Goal: Information Seeking & Learning: Learn about a topic

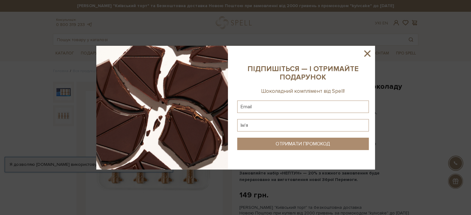
click at [367, 51] on icon at bounding box center [367, 53] width 11 height 11
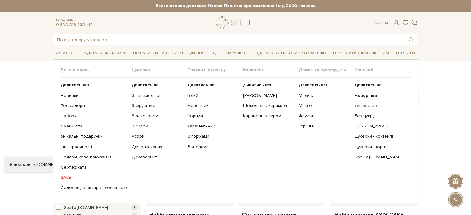
click at [364, 105] on link "Українська" at bounding box center [380, 106] width 51 height 6
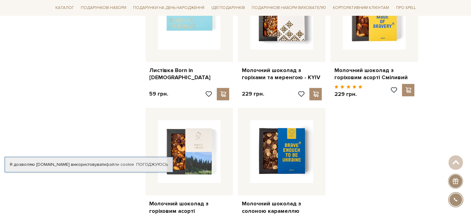
scroll to position [665, 0]
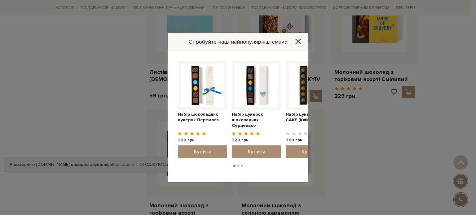
drag, startPoint x: 475, startPoint y: 16, endPoint x: 471, endPoint y: 95, distance: 78.5
click at [471, 95] on html "Подарункові набори SALE Корпоративним клієнтам Доставка і оплата Консультація: …" at bounding box center [238, 199] width 476 height 1728
click at [296, 41] on icon "Close" at bounding box center [298, 41] width 6 height 6
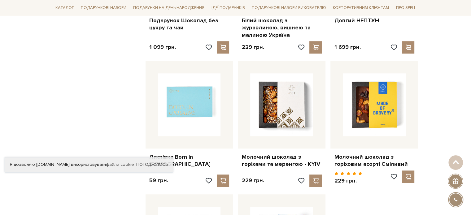
scroll to position [583, 0]
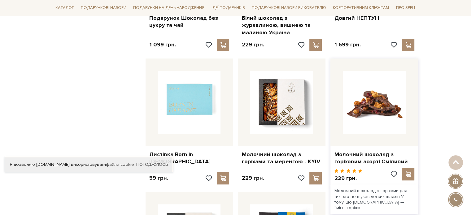
click at [385, 118] on img at bounding box center [374, 102] width 63 height 63
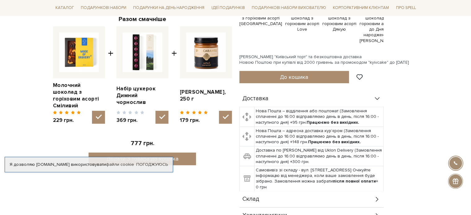
scroll to position [234, 0]
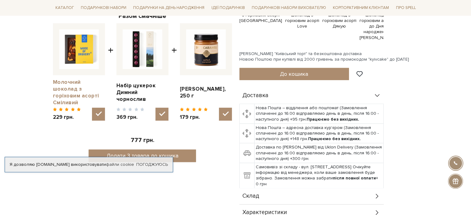
click at [71, 94] on link "Молочний шоколад з горіховим асорті Сміливий" at bounding box center [79, 92] width 52 height 27
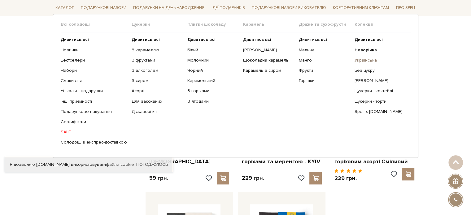
click at [357, 62] on link "Українська" at bounding box center [380, 61] width 51 height 6
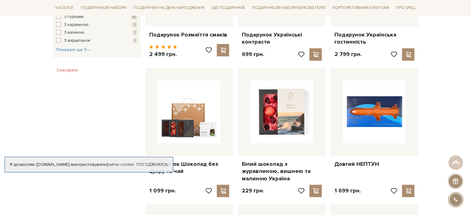
scroll to position [426, 0]
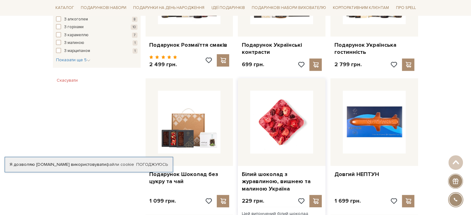
click at [296, 125] on img at bounding box center [281, 122] width 63 height 63
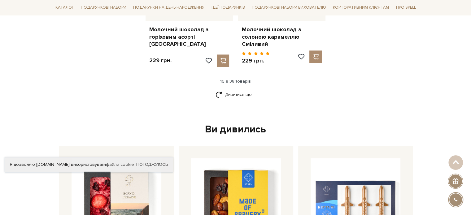
scroll to position [829, 0]
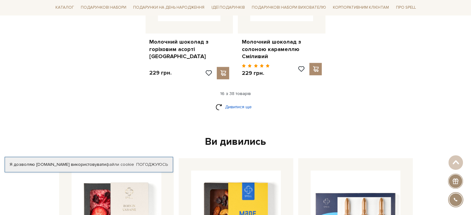
click at [228, 102] on link "Дивитися ще" at bounding box center [236, 107] width 40 height 11
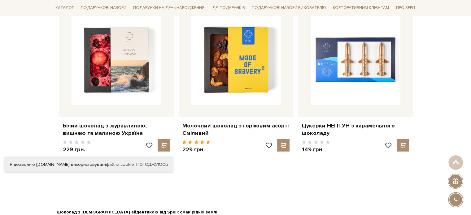
scroll to position [1652, 0]
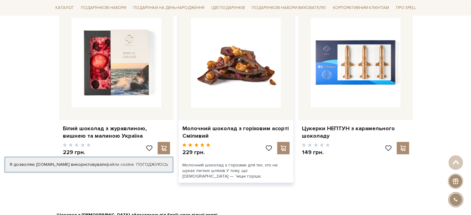
click at [249, 64] on img at bounding box center [236, 63] width 90 height 90
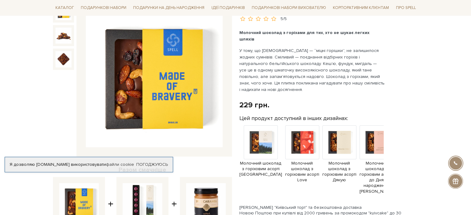
scroll to position [74, 0]
